Goal: Find specific page/section: Find specific page/section

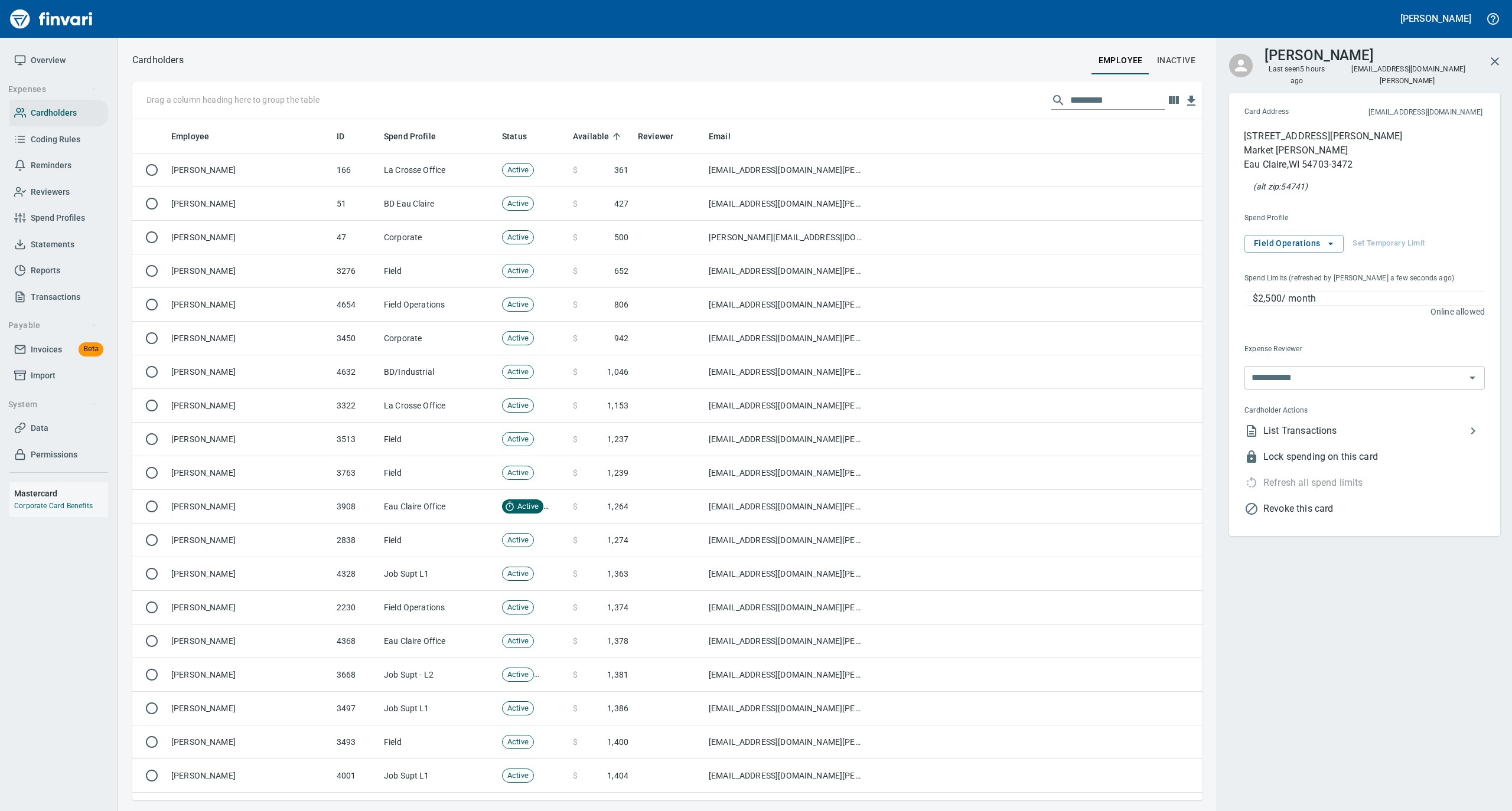
scroll to position [669, 1047]
drag, startPoint x: 1101, startPoint y: 105, endPoint x: 1026, endPoint y: 104, distance: 75.0
click at [1026, 104] on div "Drag a column heading here to group the table" at bounding box center [668, 100] width 1070 height 38
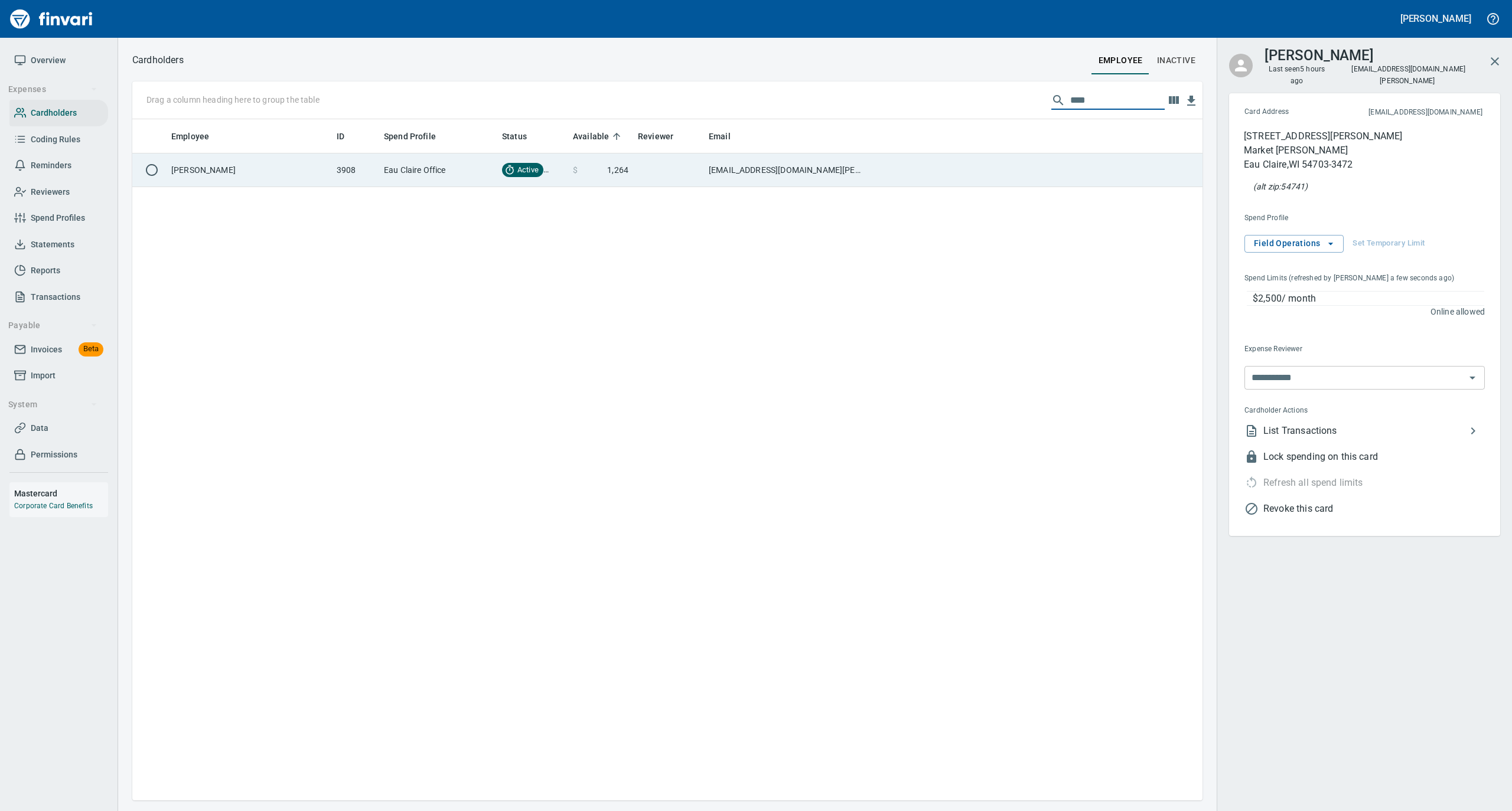
type input "****"
click at [272, 164] on td "[PERSON_NAME]" at bounding box center [249, 170] width 165 height 33
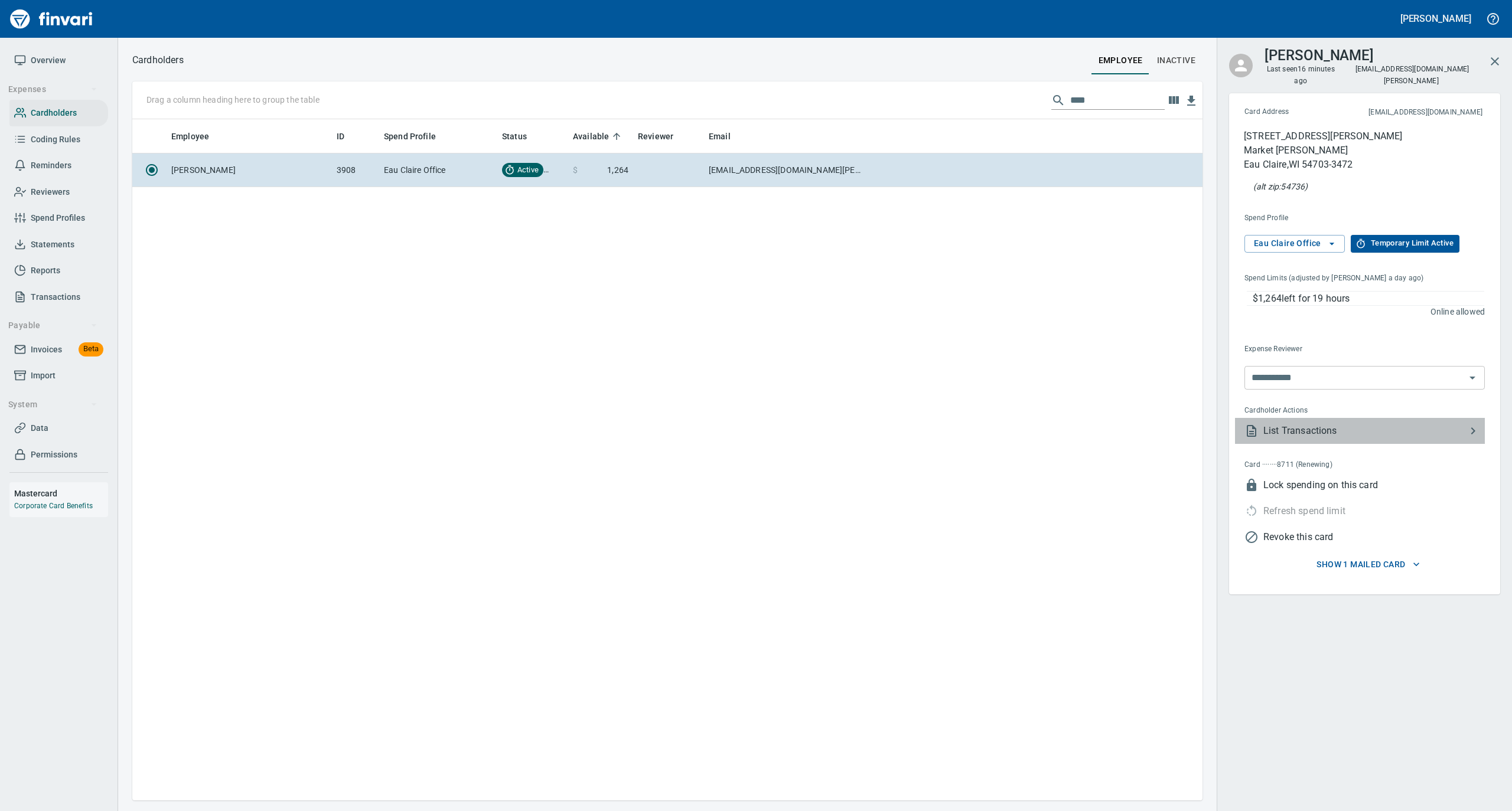
click at [1311, 424] on span "List Transactions" at bounding box center [1364, 430] width 203 height 14
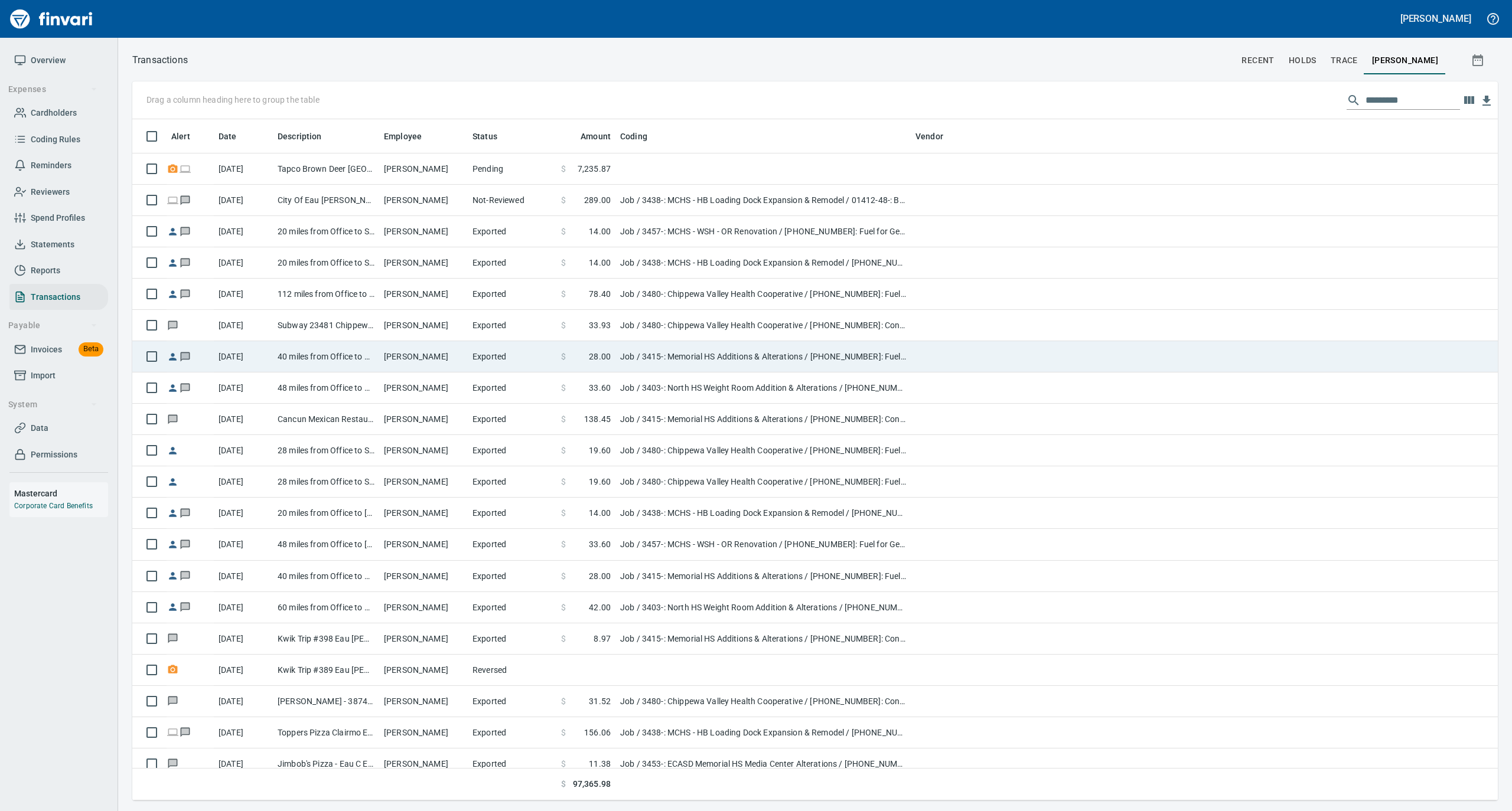
scroll to position [669, 1342]
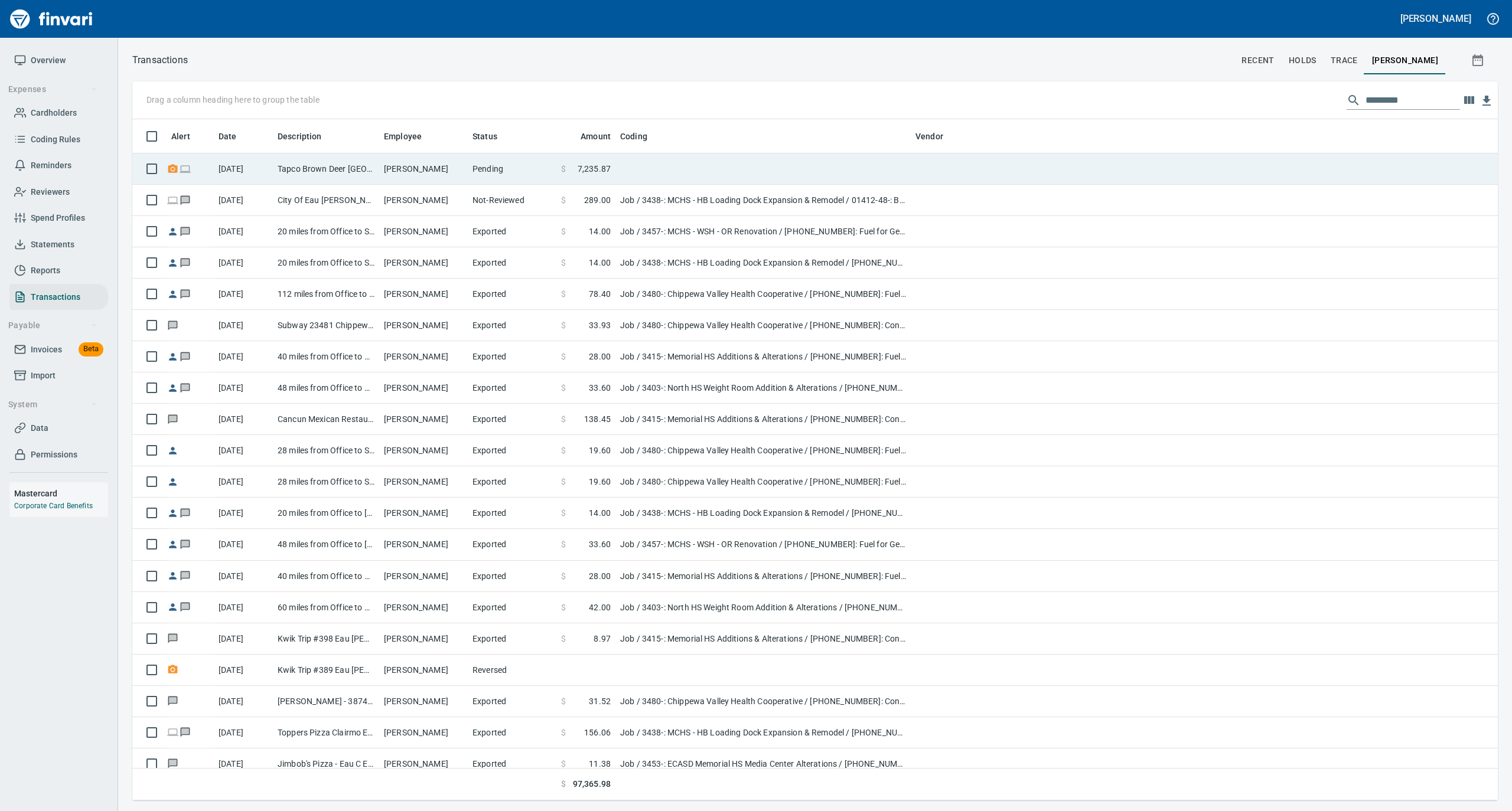
click at [400, 176] on td "[PERSON_NAME]" at bounding box center [423, 168] width 89 height 31
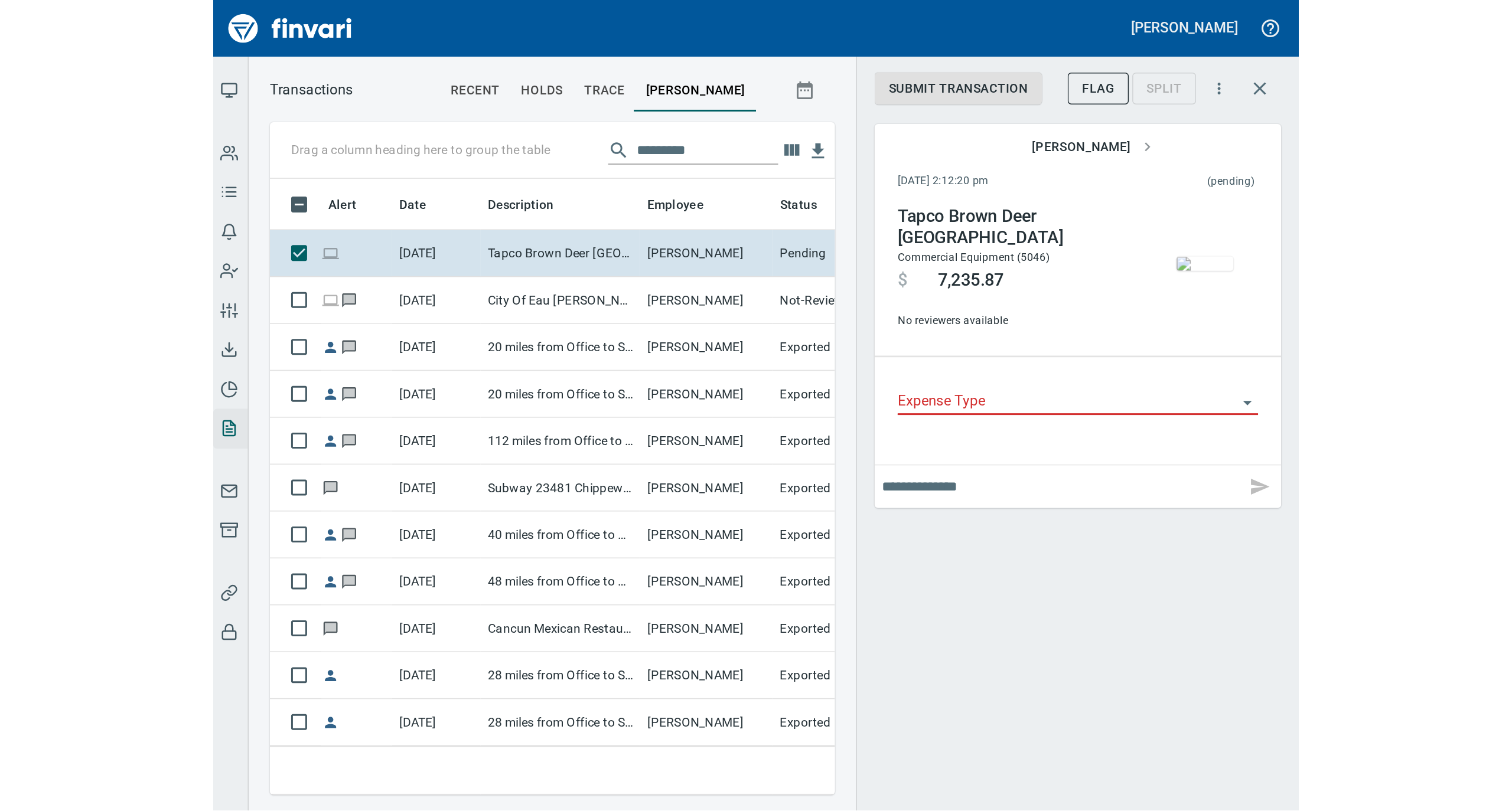
scroll to position [669, 1047]
